Goal: Obtain resource: Obtain resource

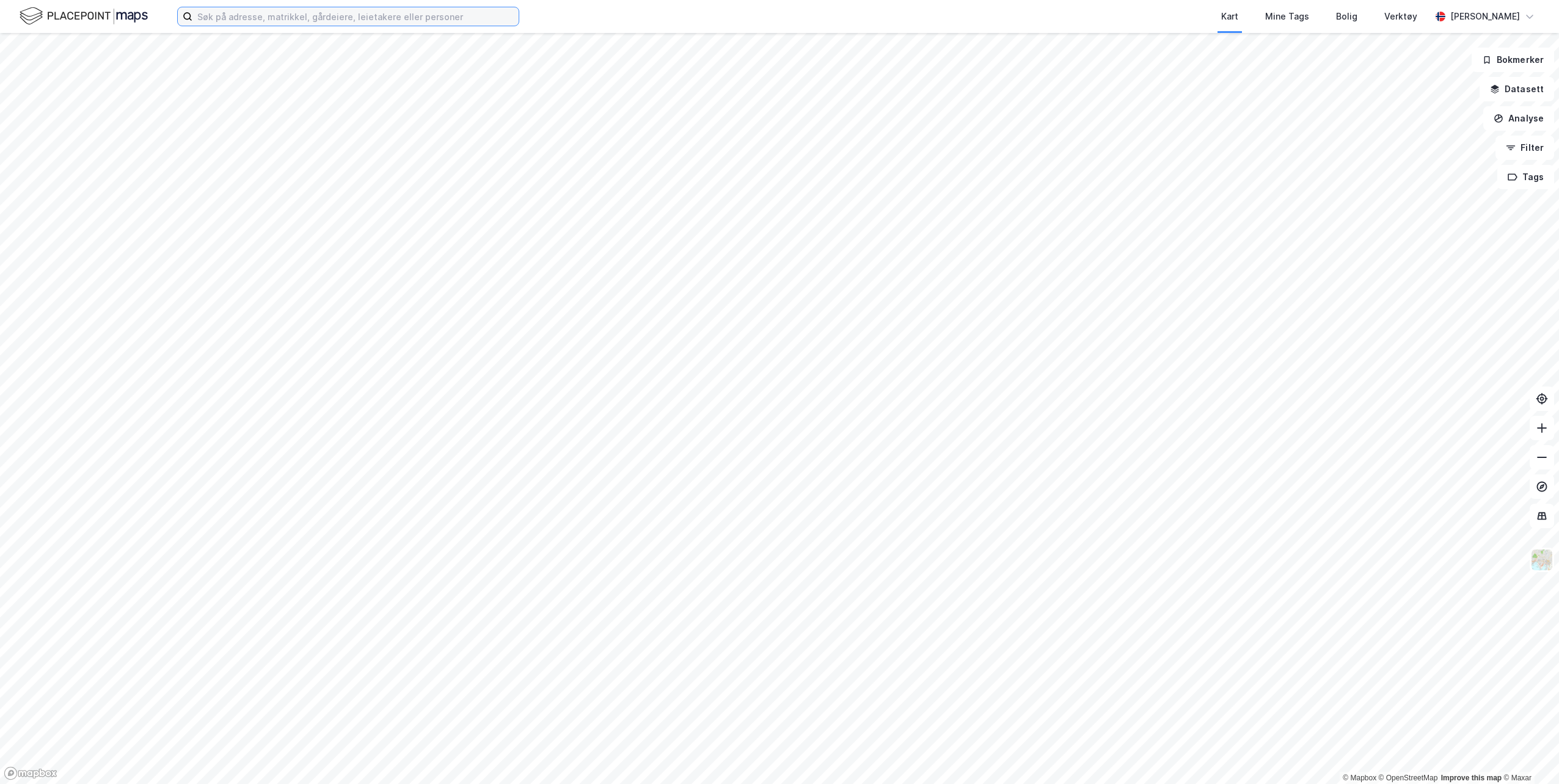
click at [387, 12] on input at bounding box center [355, 16] width 326 height 19
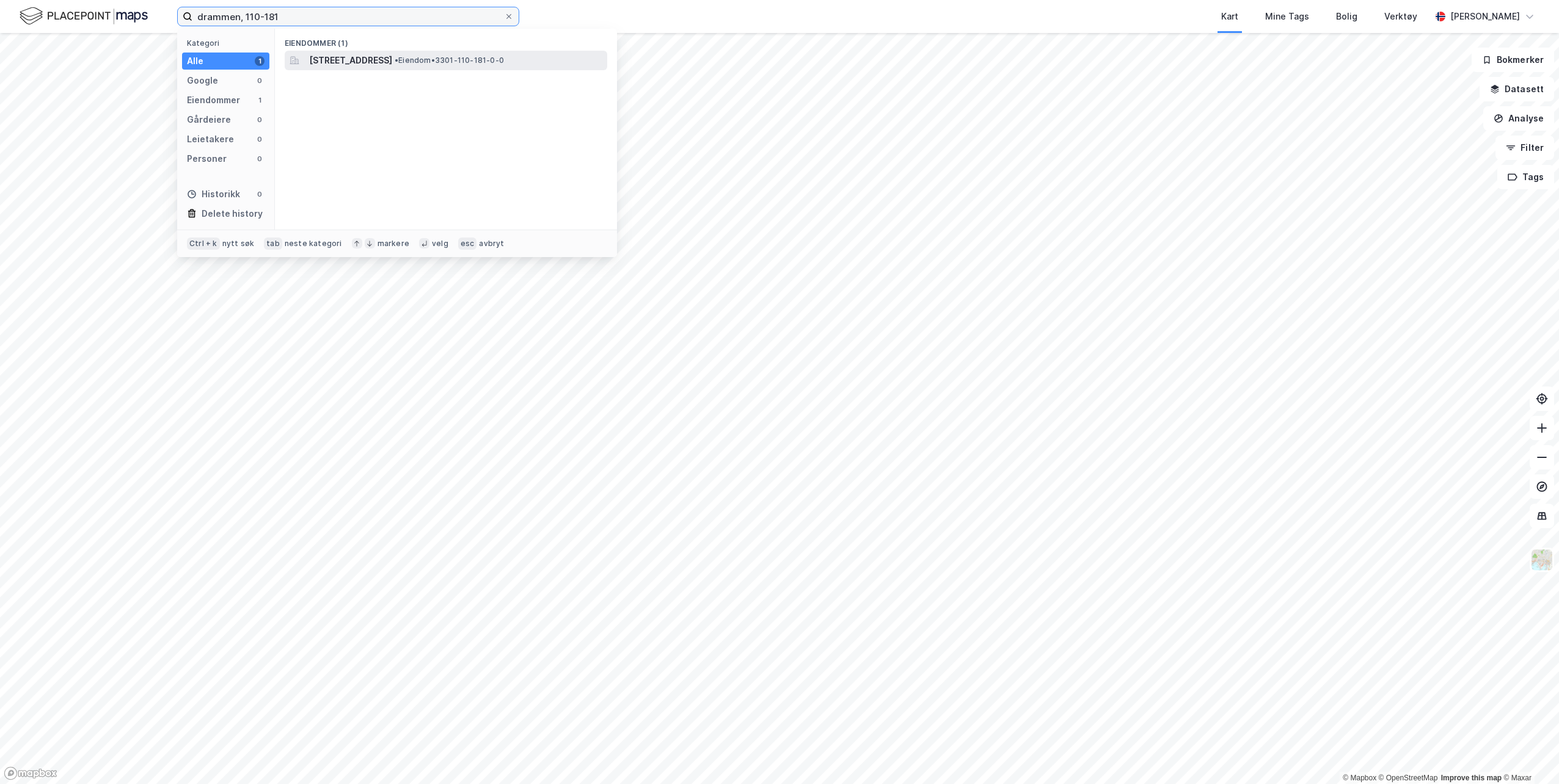
type input "drammen, 110-181"
click at [504, 58] on span "• Eiendom • 3301-110-181-0-0" at bounding box center [449, 60] width 109 height 10
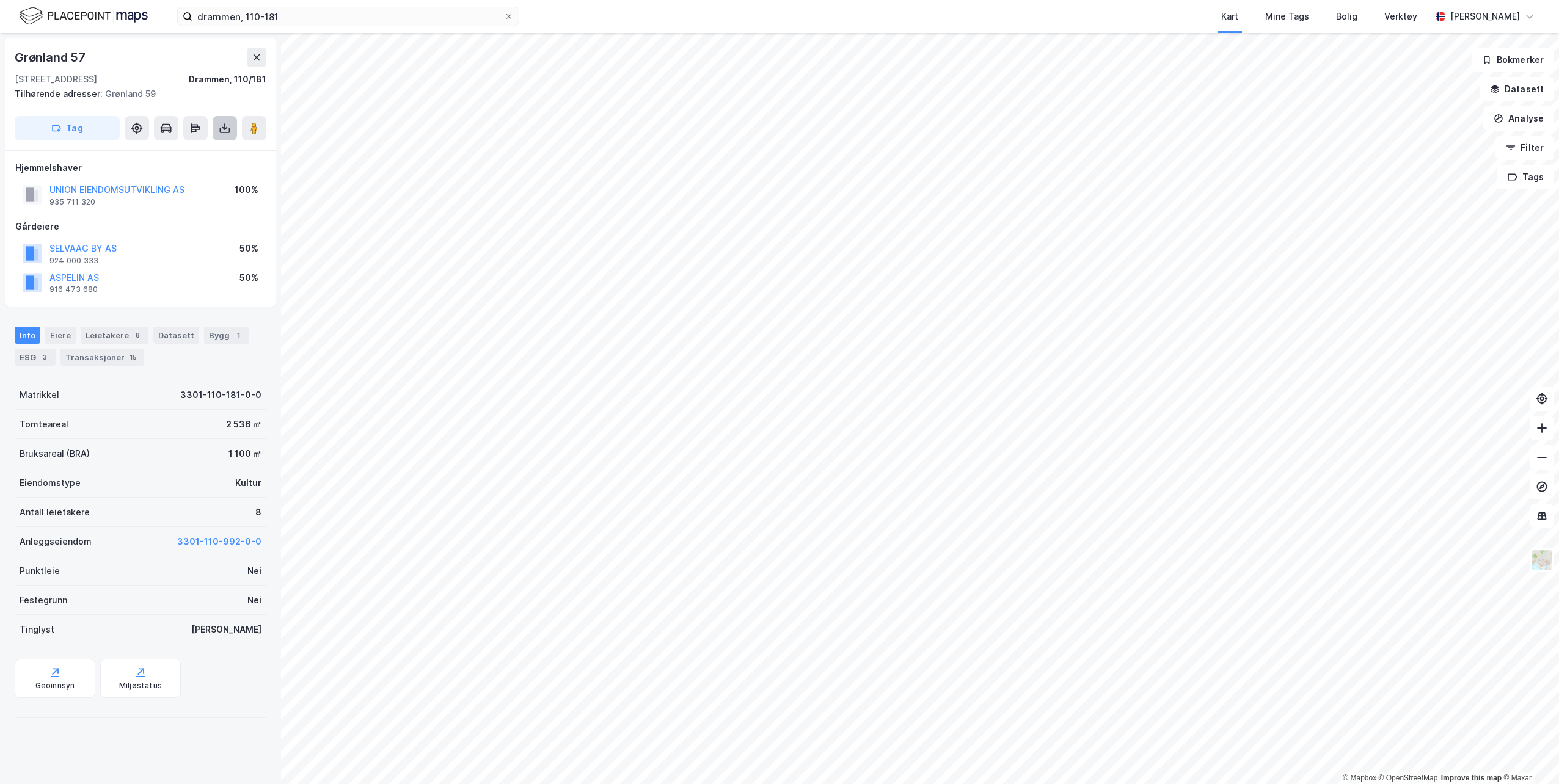
click at [230, 136] on button at bounding box center [225, 128] width 24 height 24
click at [178, 171] on div "Last ned matrikkelrapport" at bounding box center [180, 172] width 101 height 10
